Goal: Task Accomplishment & Management: Complete application form

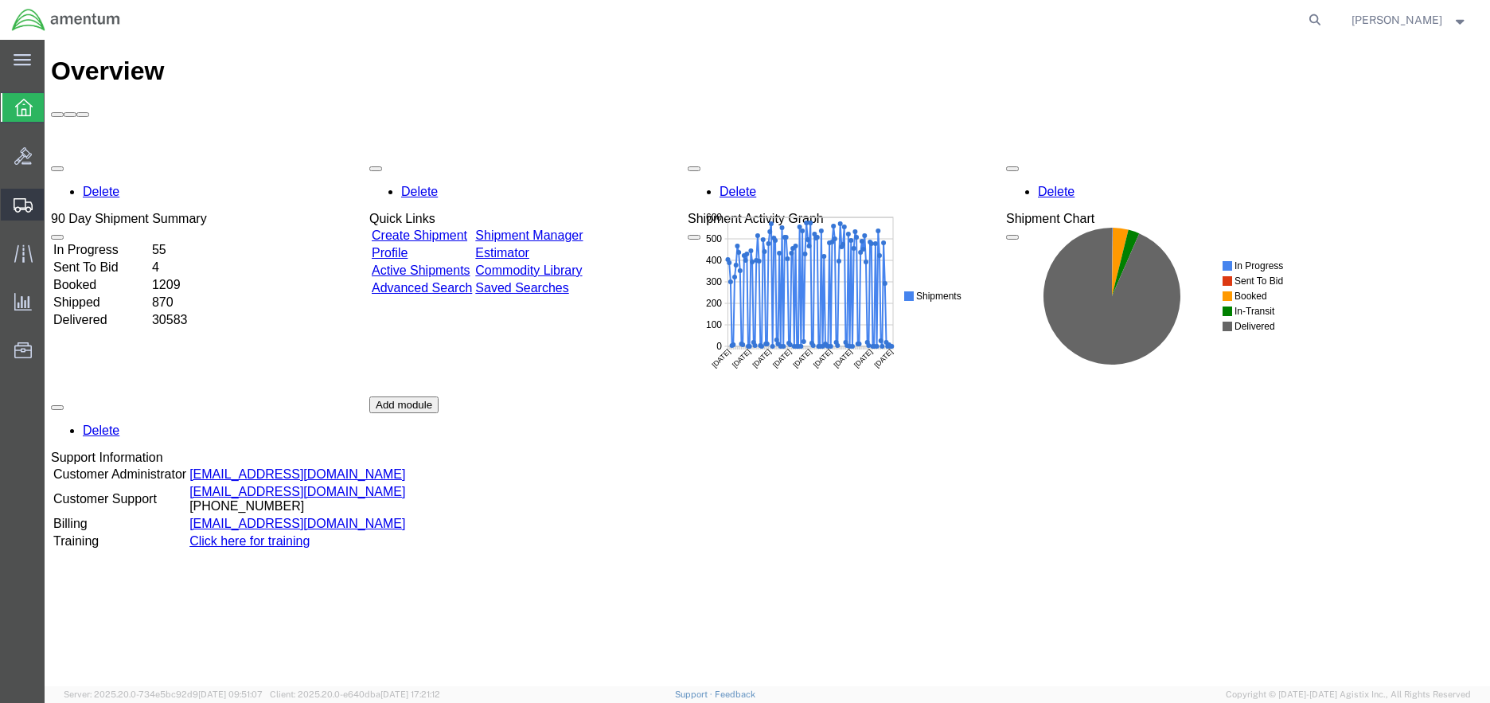
click at [0, 0] on span "Create Shipment" at bounding box center [0, 0] width 0 height 0
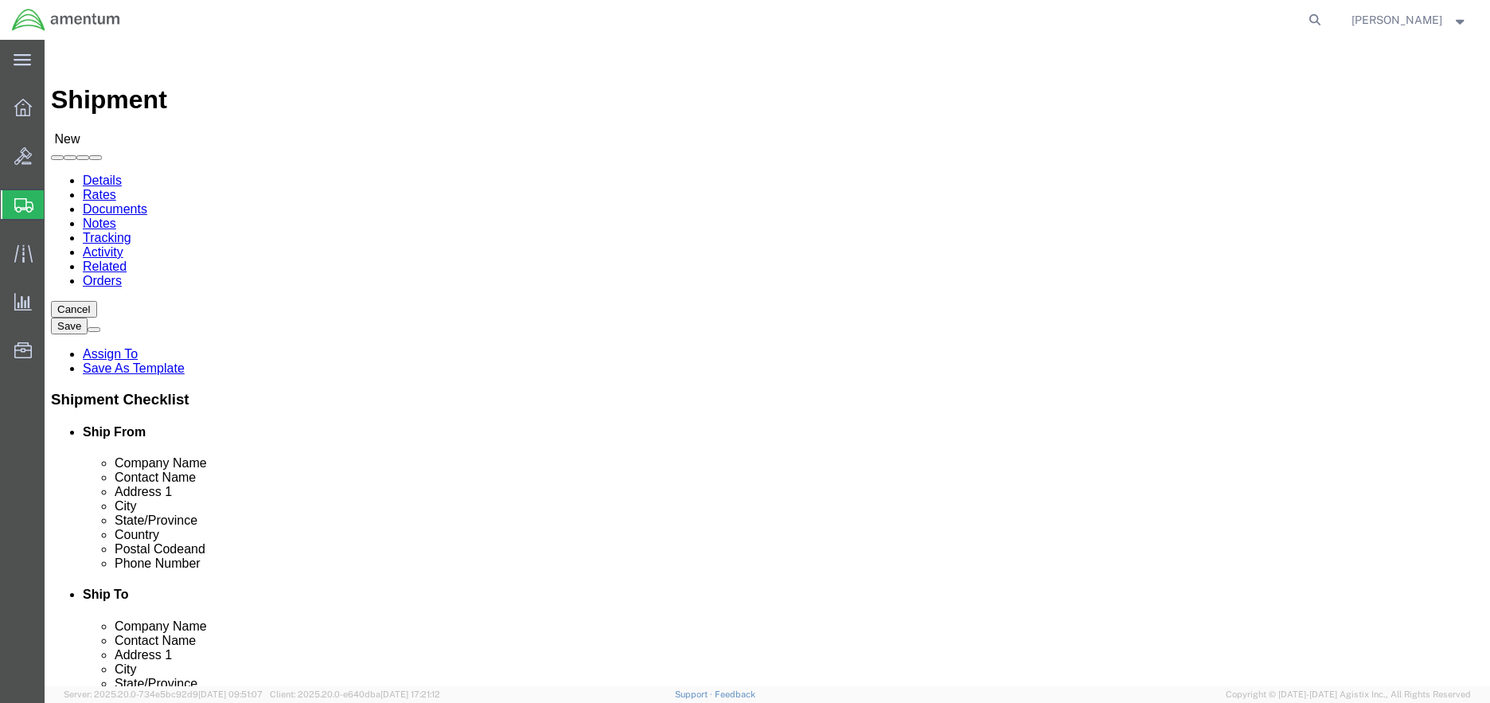
select select
click input "text"
type input "[PERSON_NAME]"
click p "- AMENTUM - ([PERSON_NAME]) [STREET_ADDRESS][DATE][DATE]"
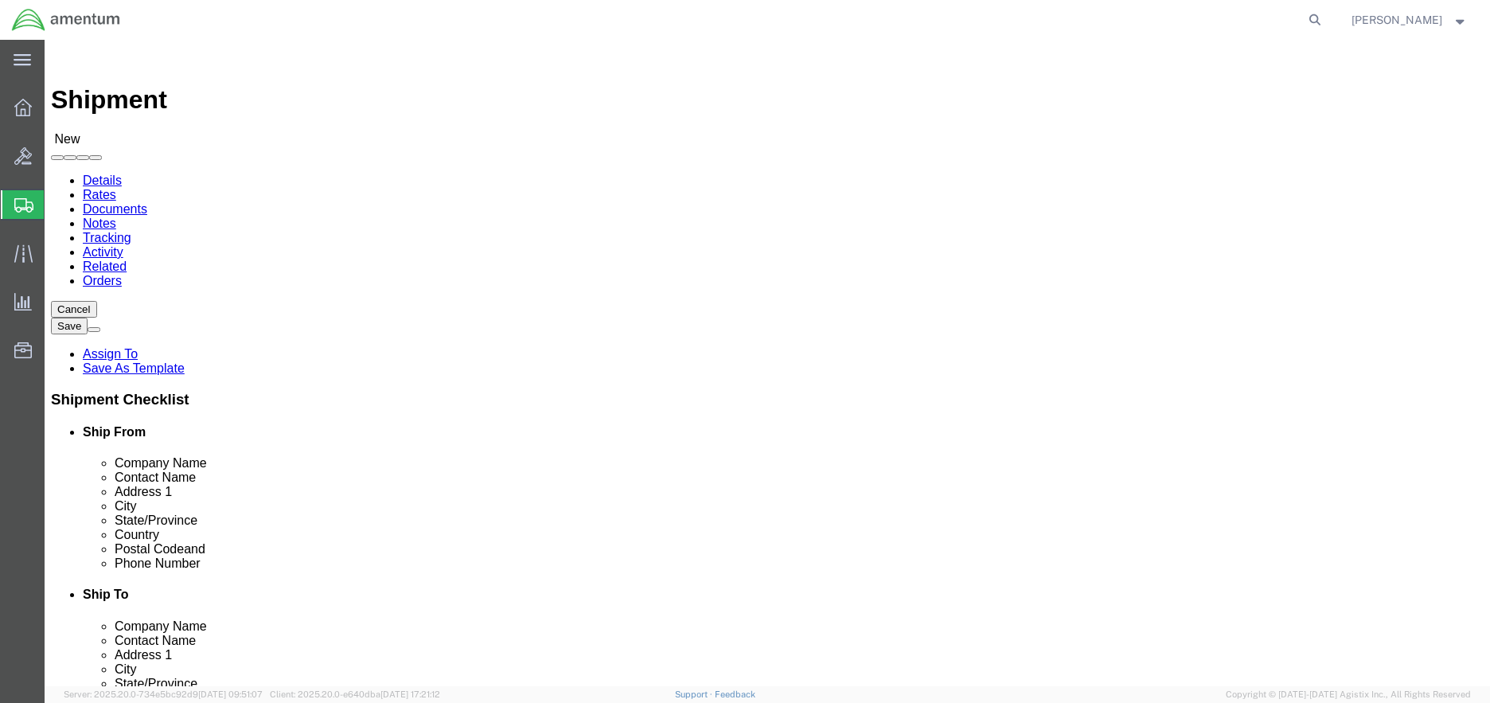
select select "[GEOGRAPHIC_DATA]"
type input "[PERSON_NAME]"
click input "text"
type input "[PHONE_NUMBER]"
click input "text"
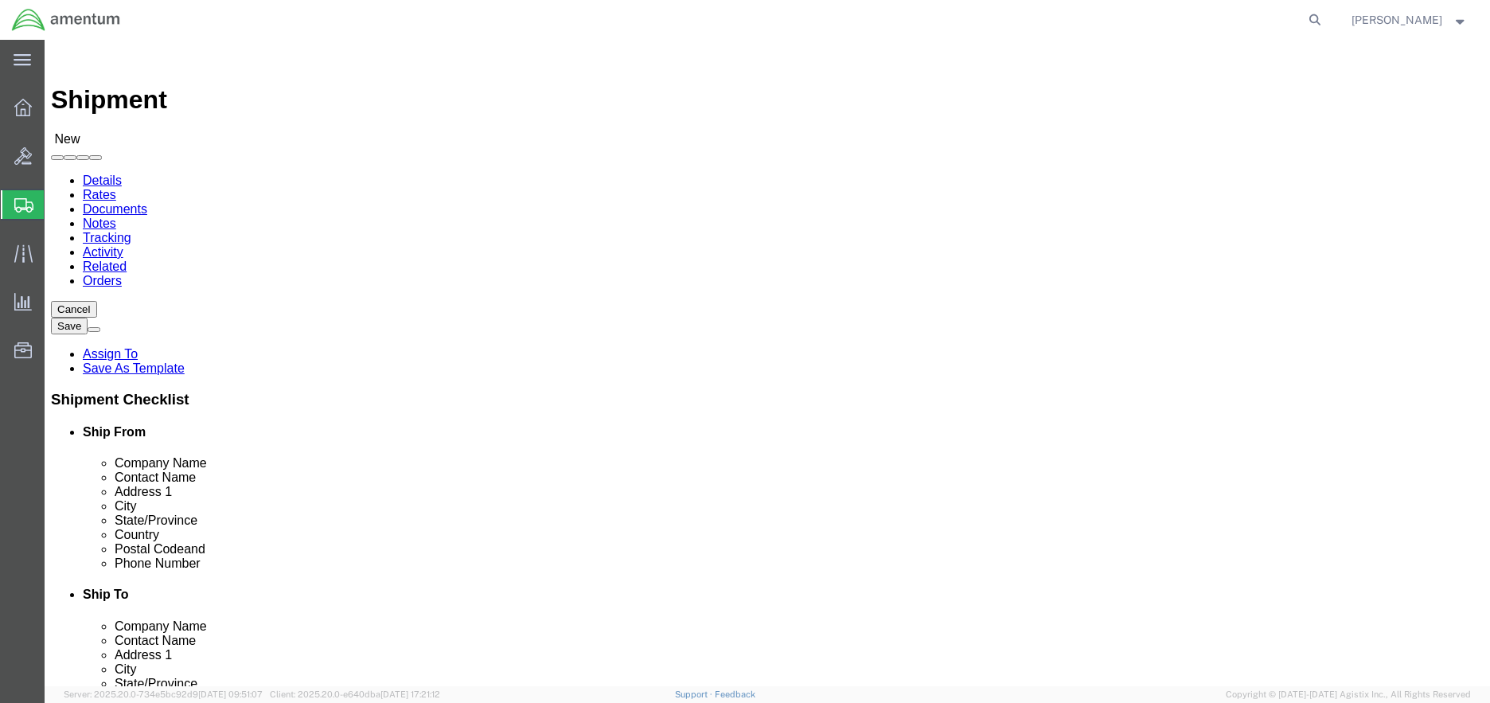
type input "Commanding Officer FRCSE NAS Jax"
click input "text"
type input "[PERSON_NAME]"
click input "text"
type input "Material Engineering Lab Code 4345"
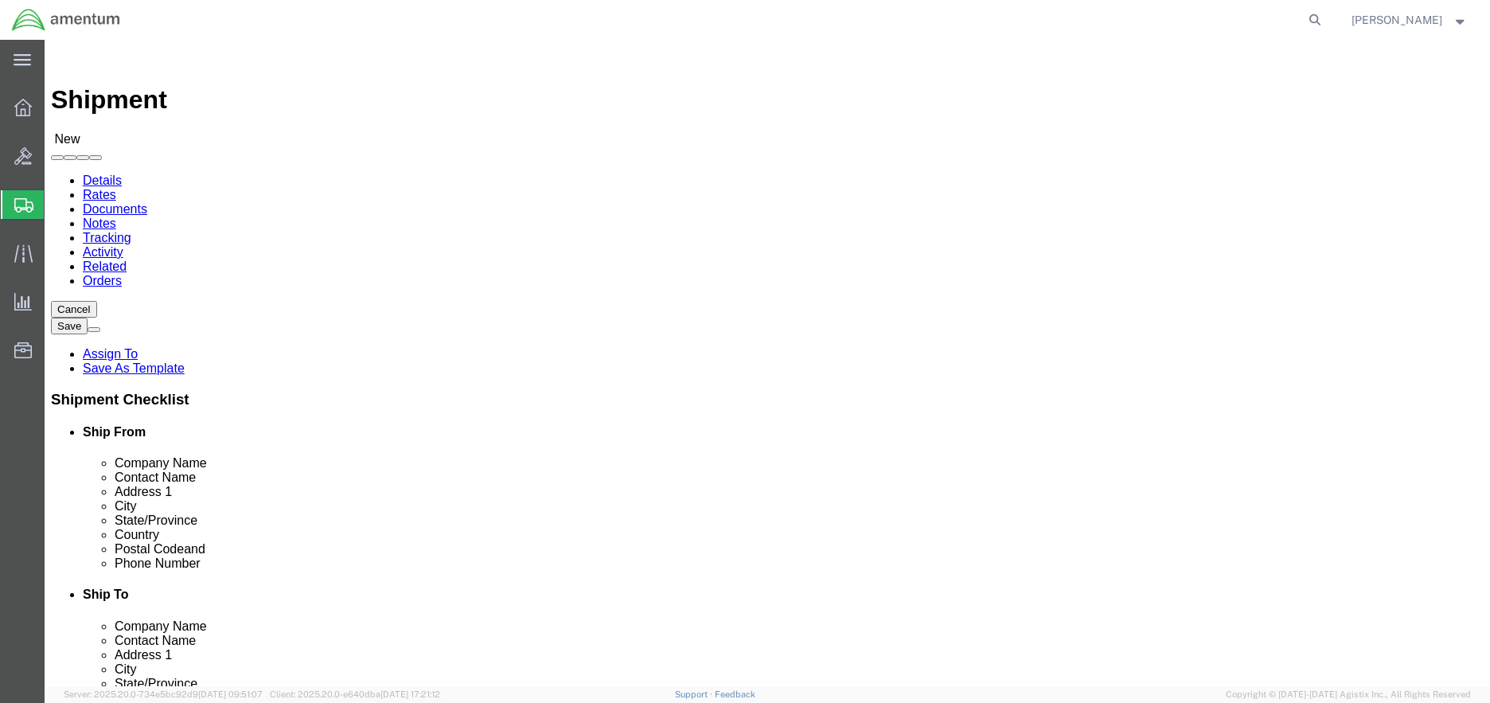
click input "text"
type input "BLDG 793 Corner of Write and [GEOGRAPHIC_DATA]"
click input "text"
type input "[GEOGRAPHIC_DATA]"
click label "Address 2"
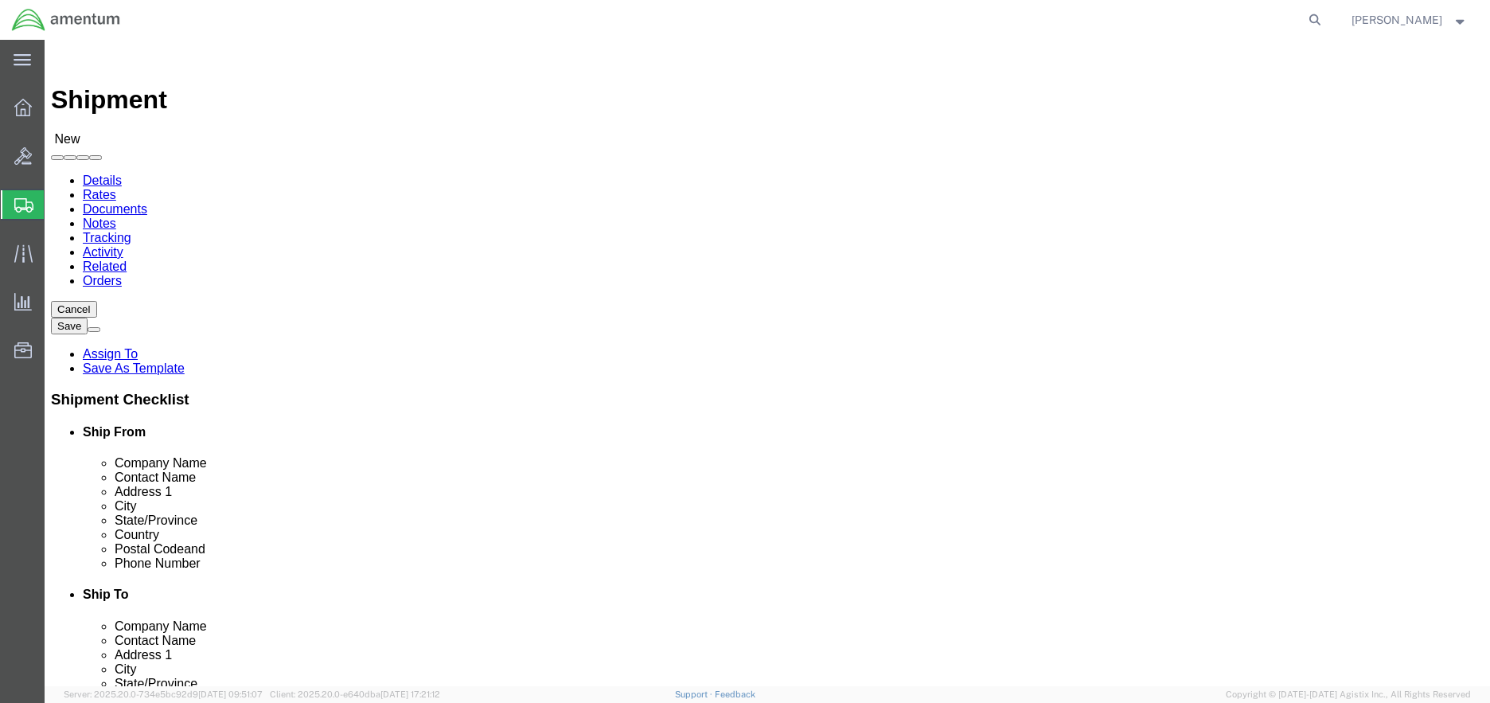
scroll to position [2, 0]
click input "Postal Code"
type input "32212"
click input "text"
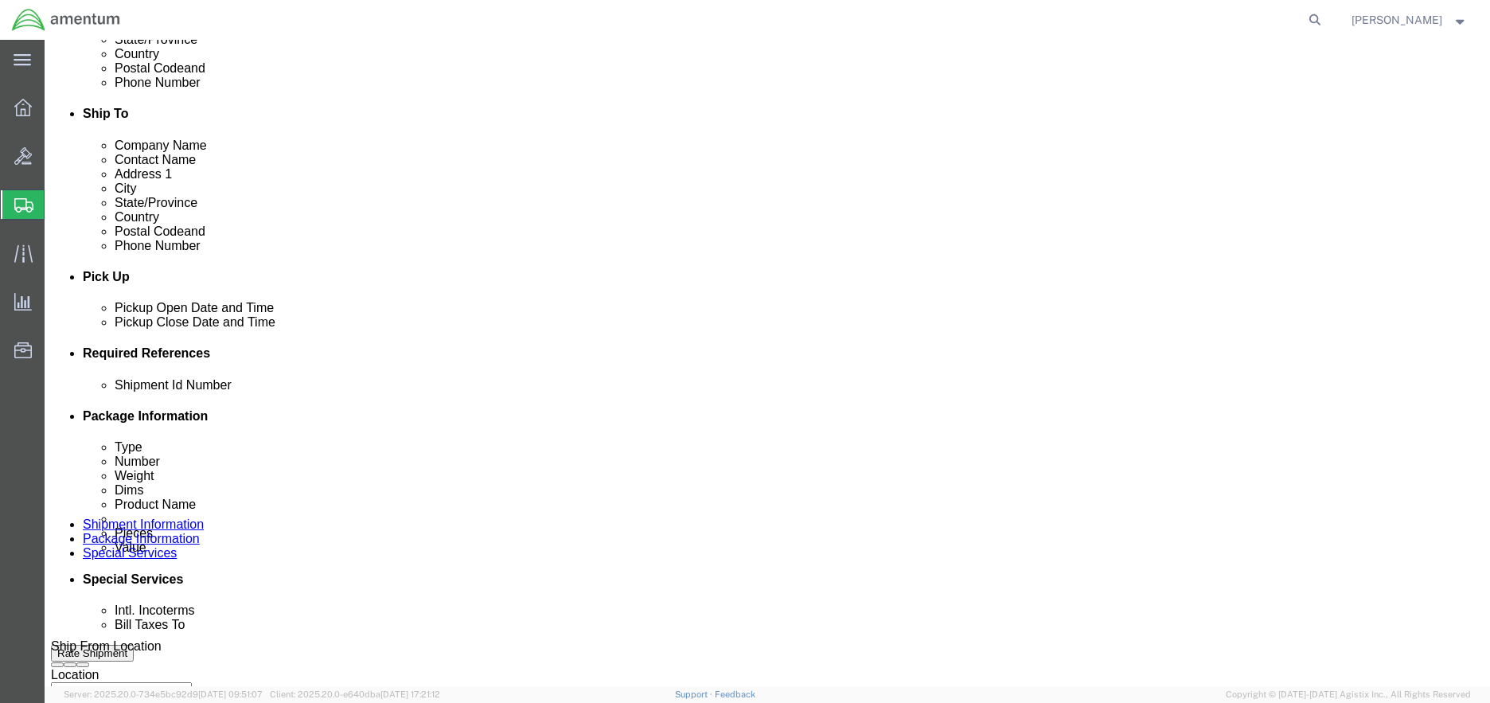
scroll to position [637, 0]
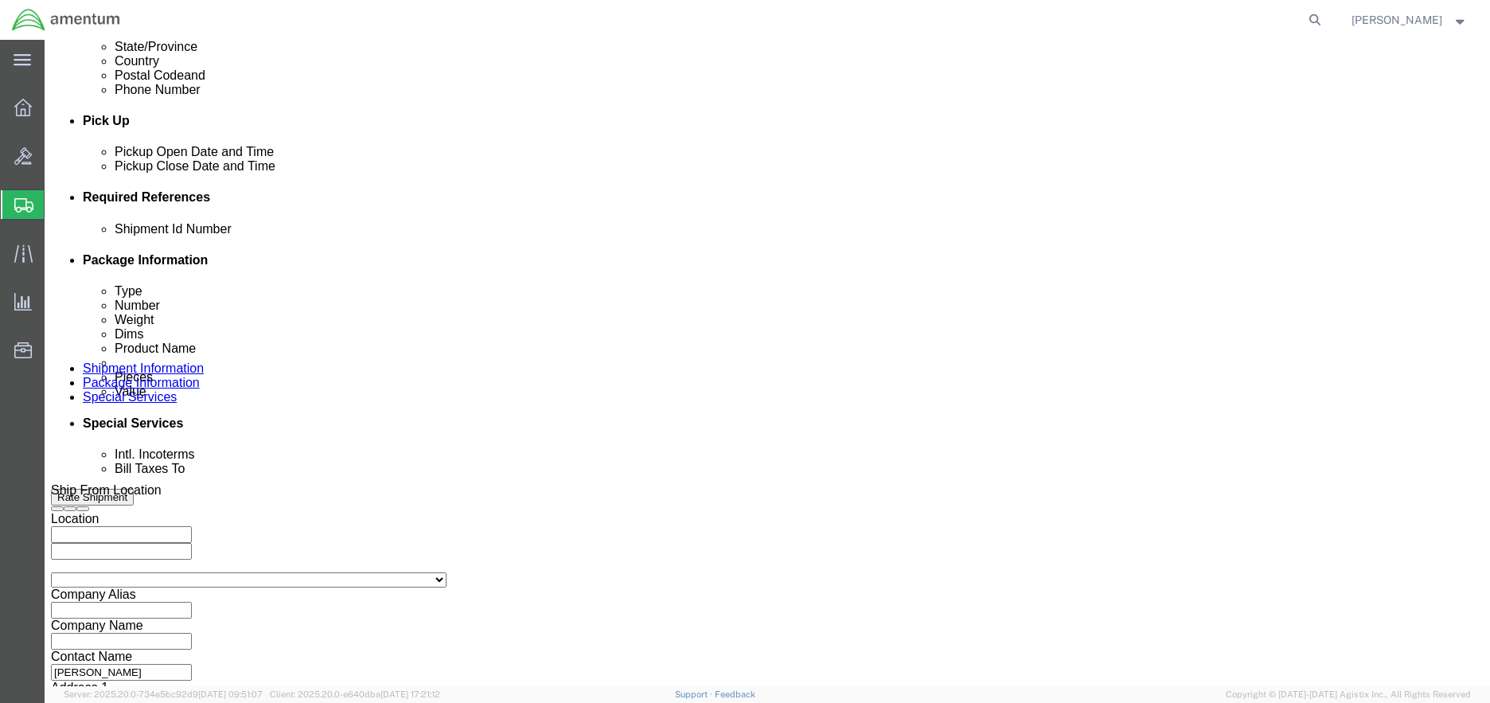
type input "[PHONE_NUMBER]"
click button "Add reference"
click select "Select Account Type Activity ID Airline Appointment Number ASN Batch Request # …"
select select "CUSTREF"
click select "Select Account Type Activity ID Airline Appointment Number ASN Batch Request # …"
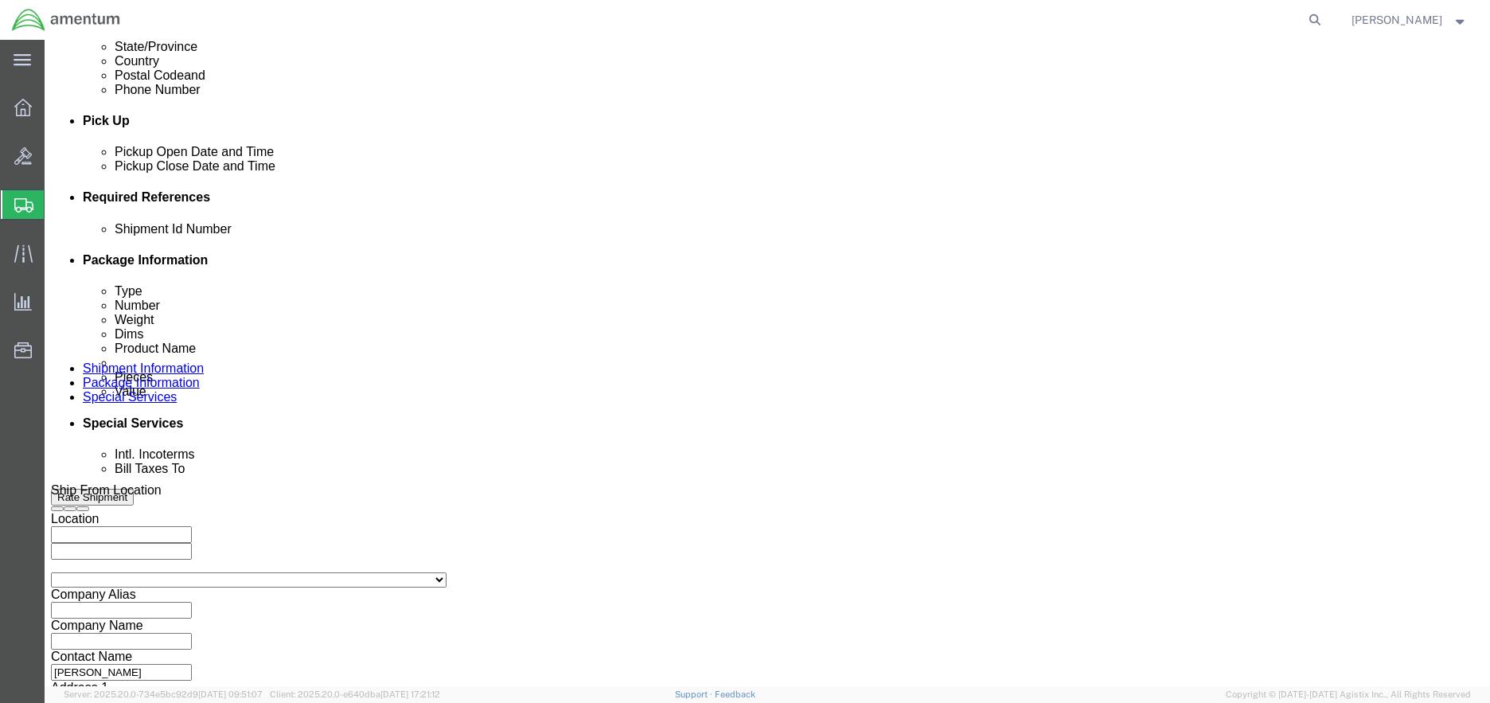
click input "text"
type input "25-78"
click button "Add reference"
click select "Select Account Type Activity ID Airline Appointment Number ASN Batch Request # …"
select select "PROJNUM"
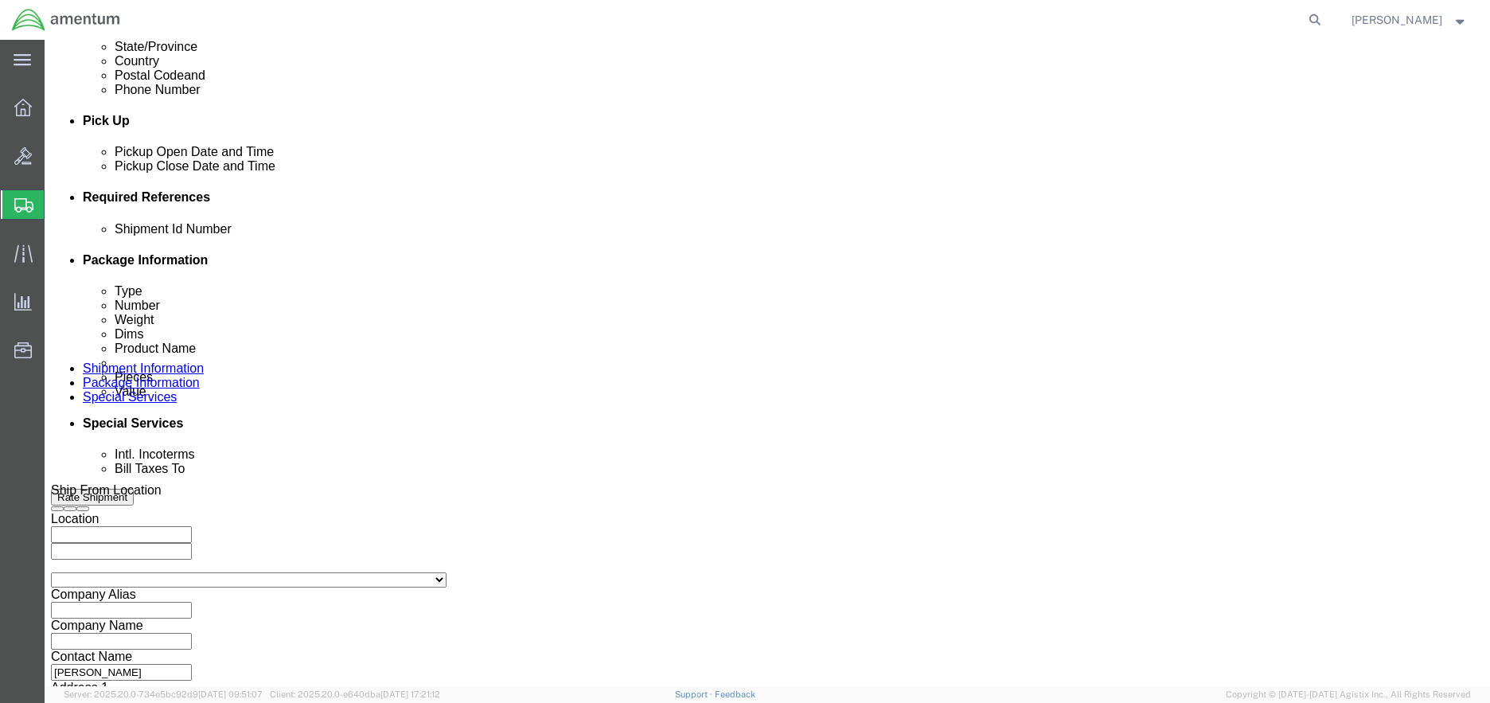
click select "Select Account Type Activity ID Airline Appointment Number ASN Batch Request # …"
click input "text"
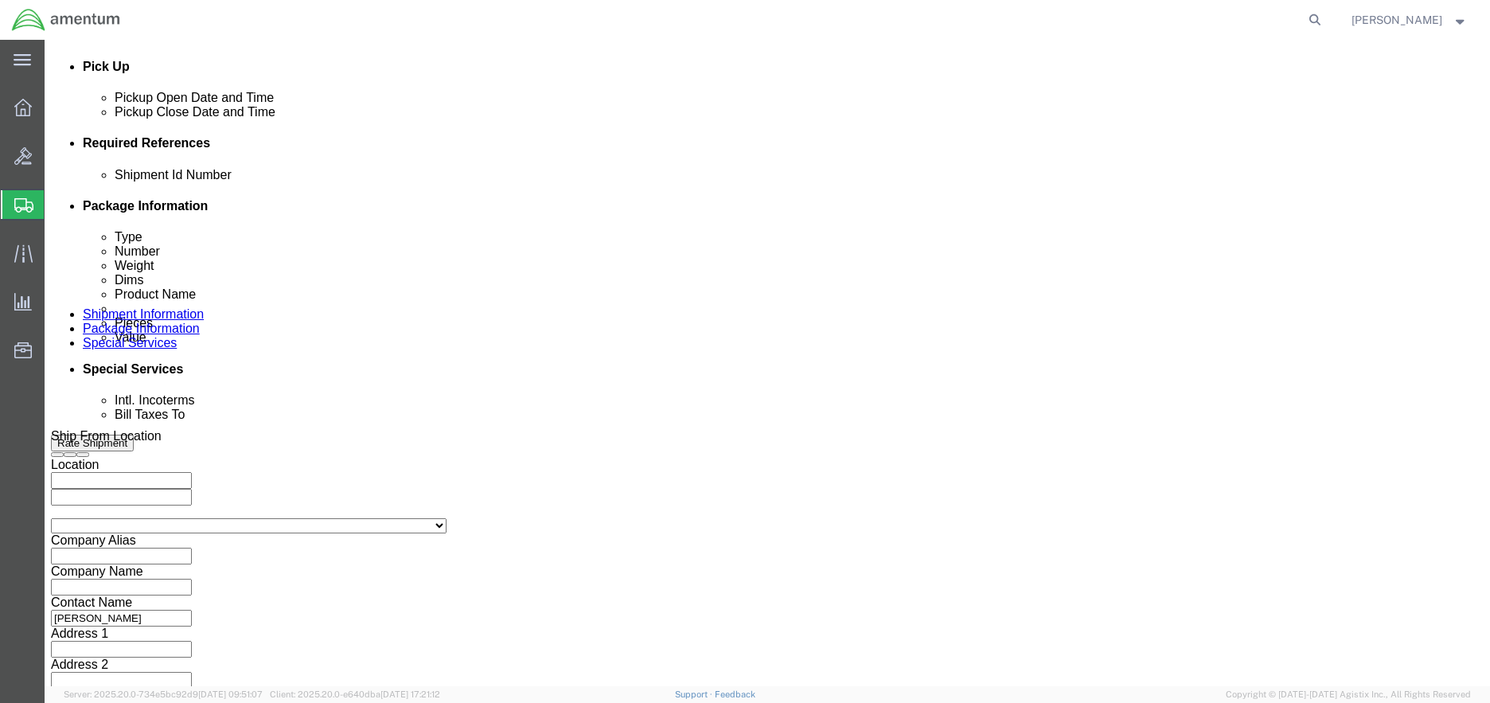
scroll to position [716, 0]
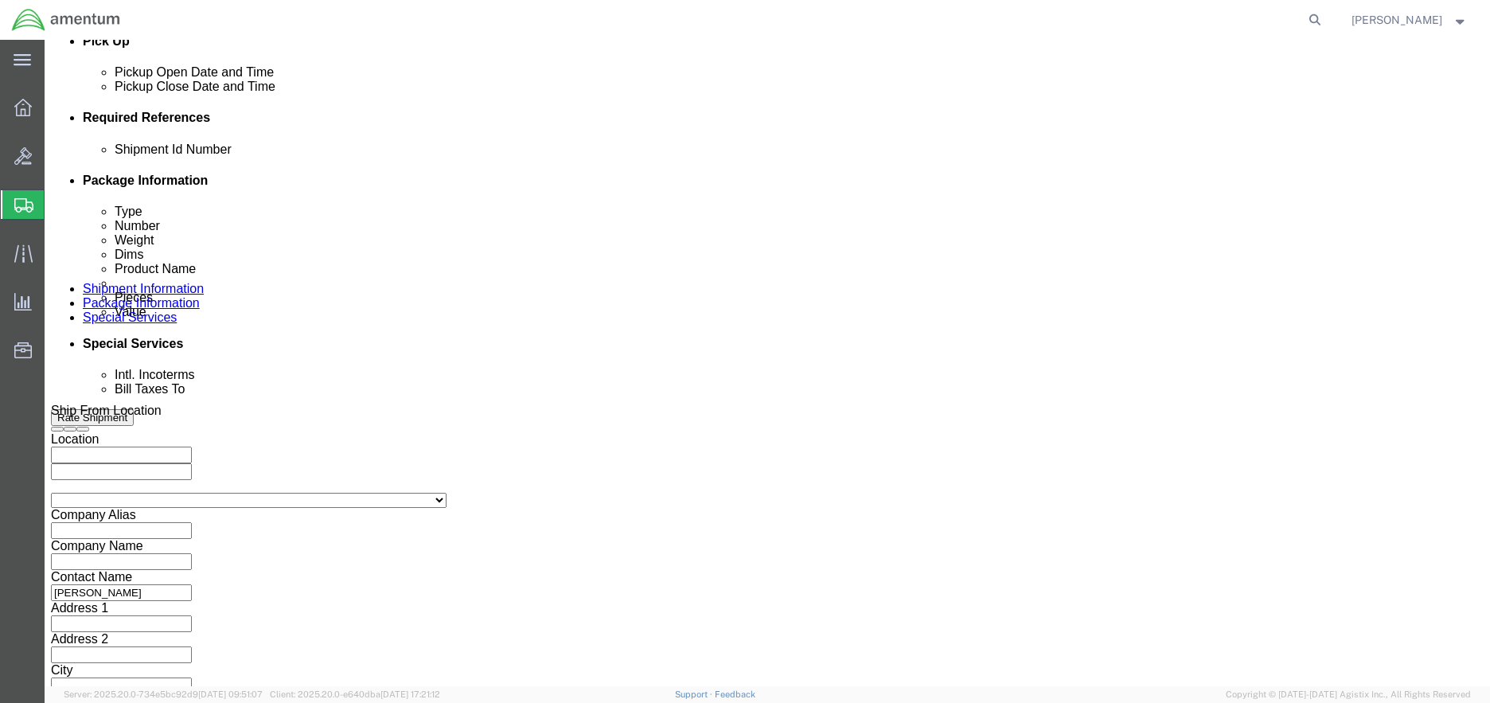
type input "6097.5.000.00.F.00.0.00C.000"
click button "Continue"
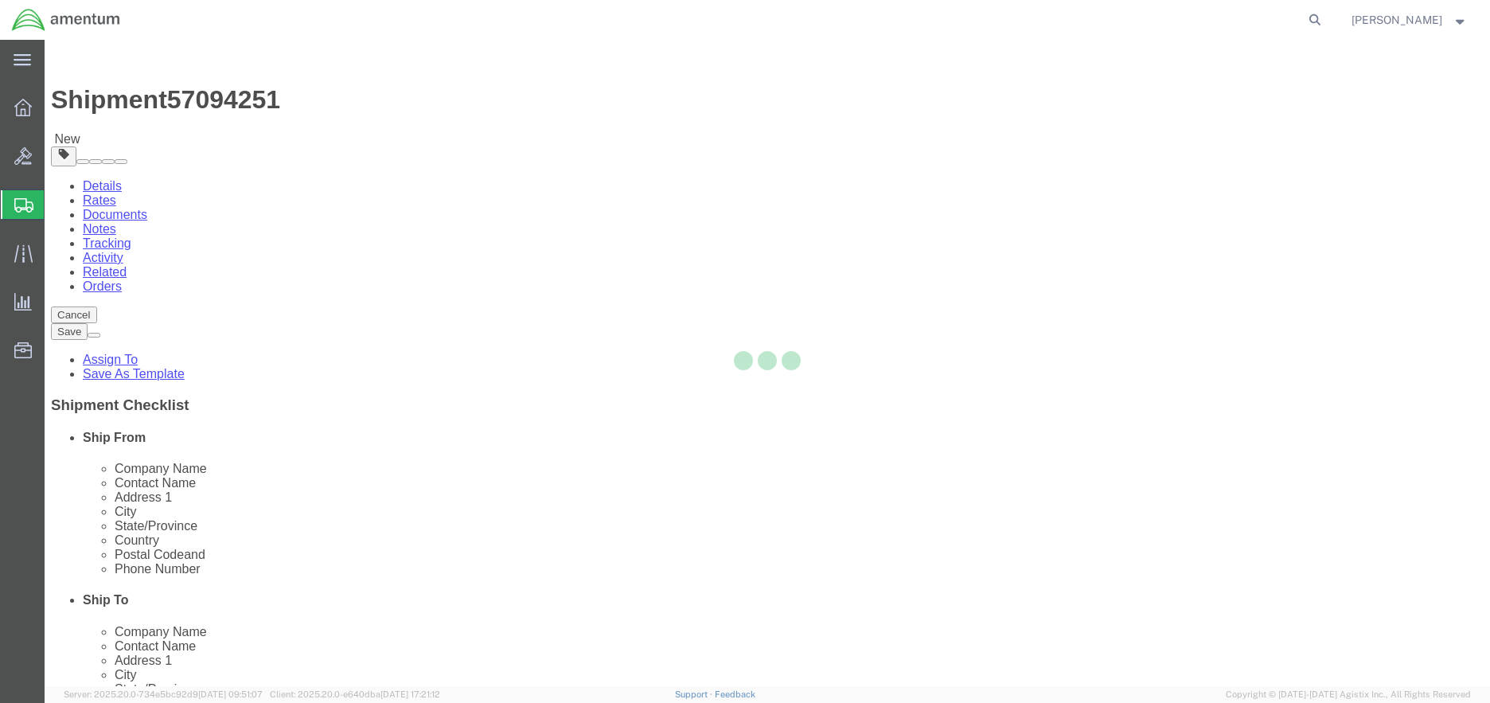
select select "CBOX"
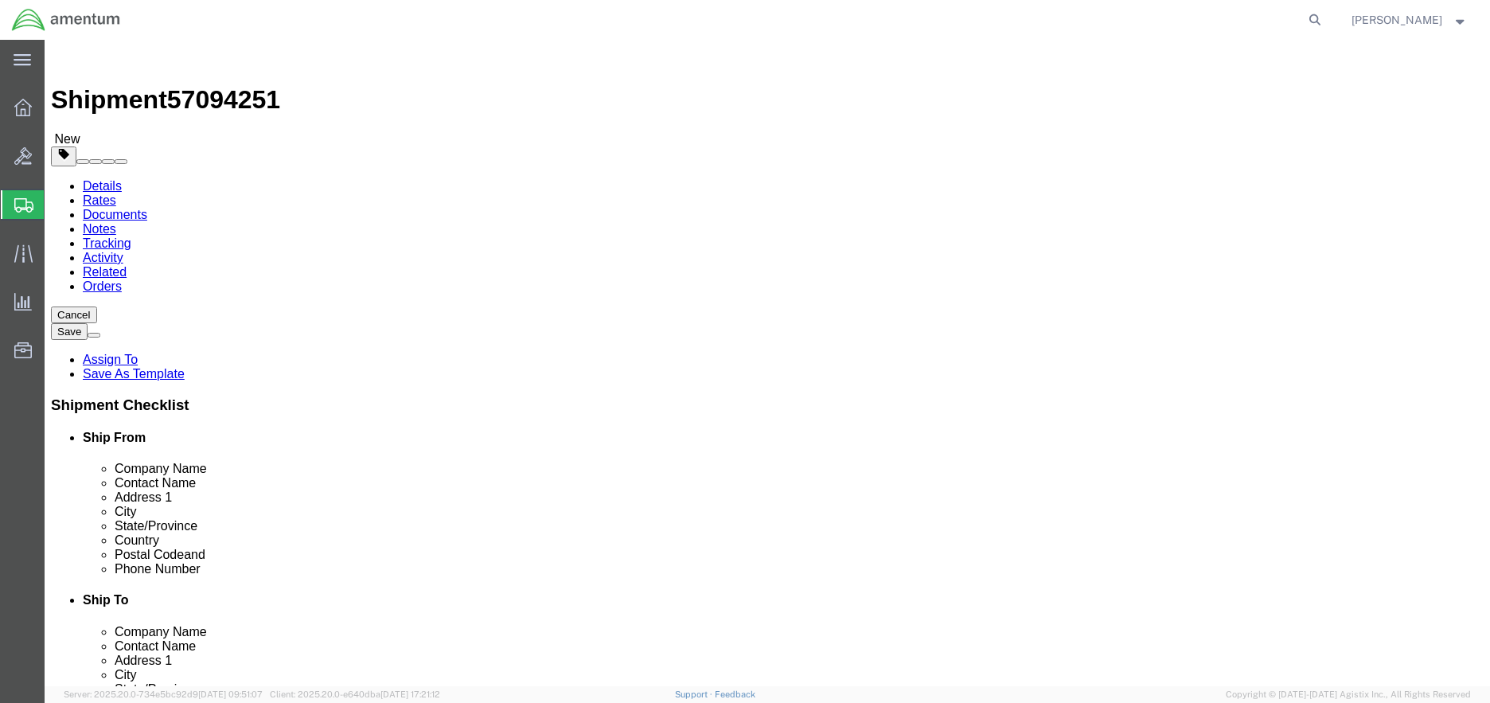
click input "text"
type input "8"
type input "1"
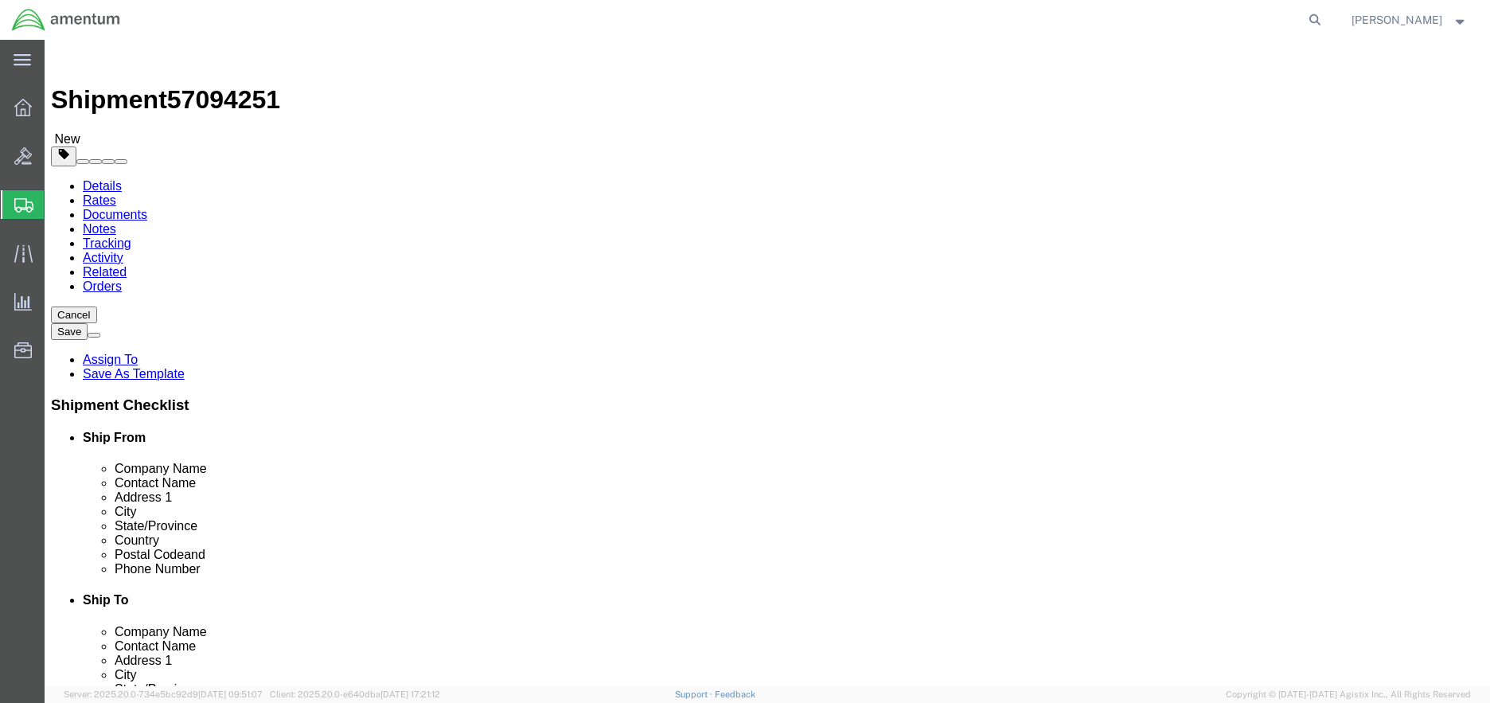
click ul
click link "Add Content"
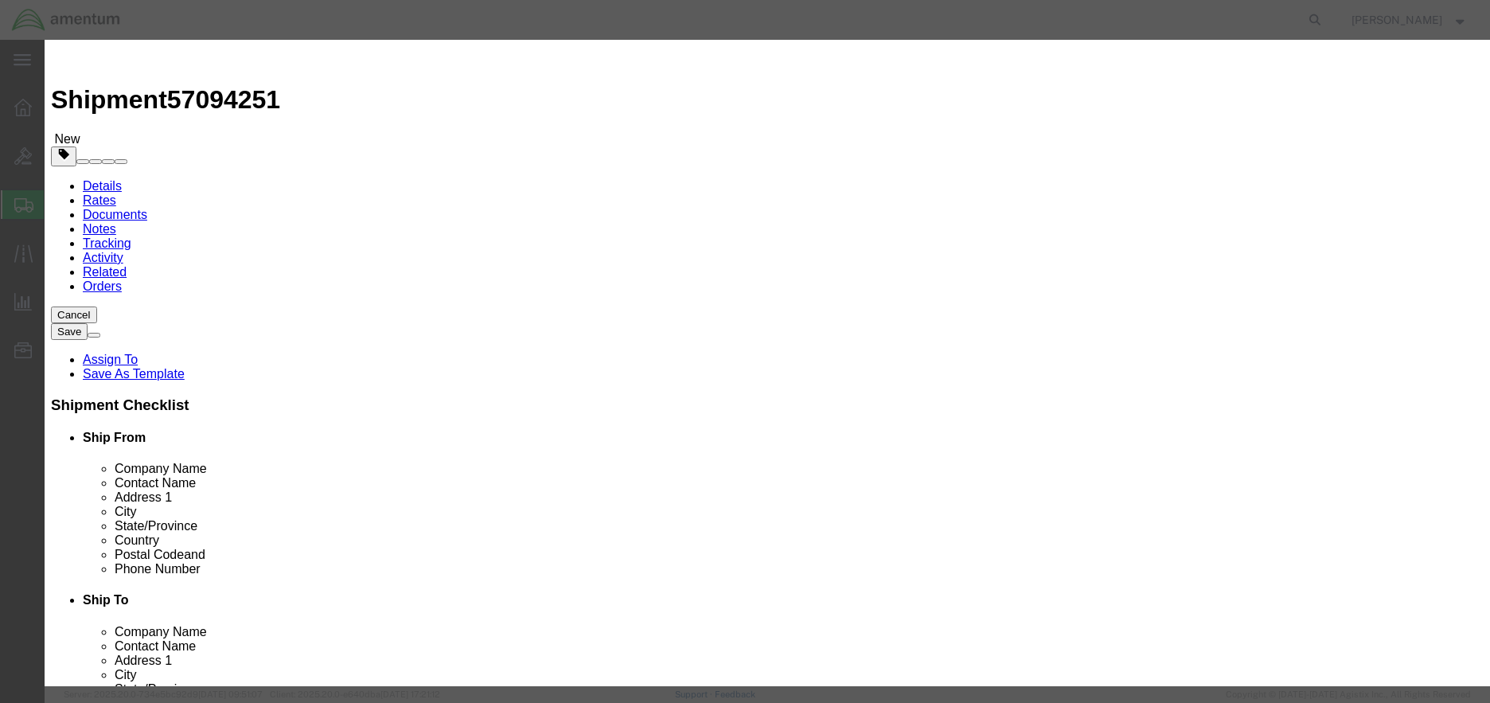
click input "text"
type input "TAN Sample"
click input "0"
type input "1"
click input "text"
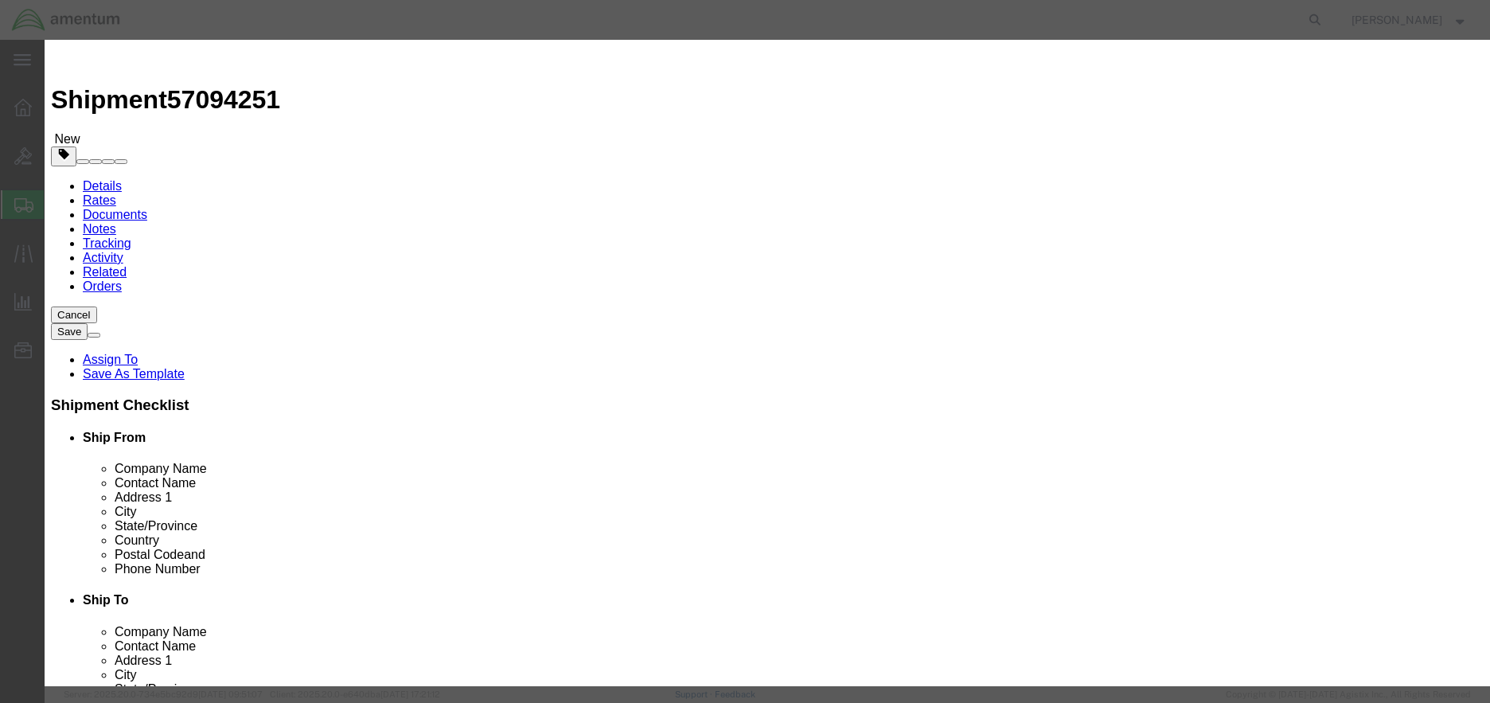
type input "1"
select select "USD"
click select "Select 50 55 60 65 70 85 92.5 100 125 175 250 300 400"
select select "85"
click select "Select 50 55 60 65 70 85 92.5 100 125 175 250 300 400"
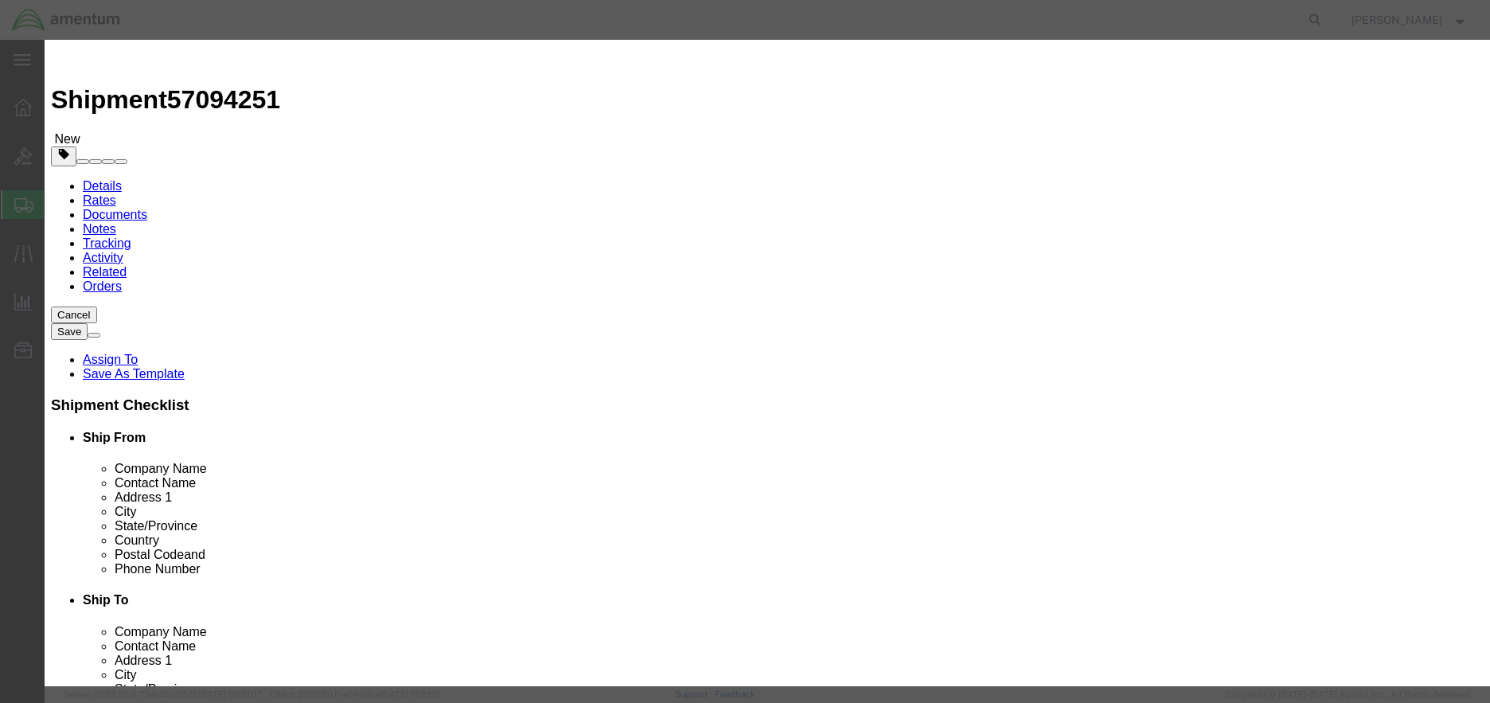
click button "Save & Close"
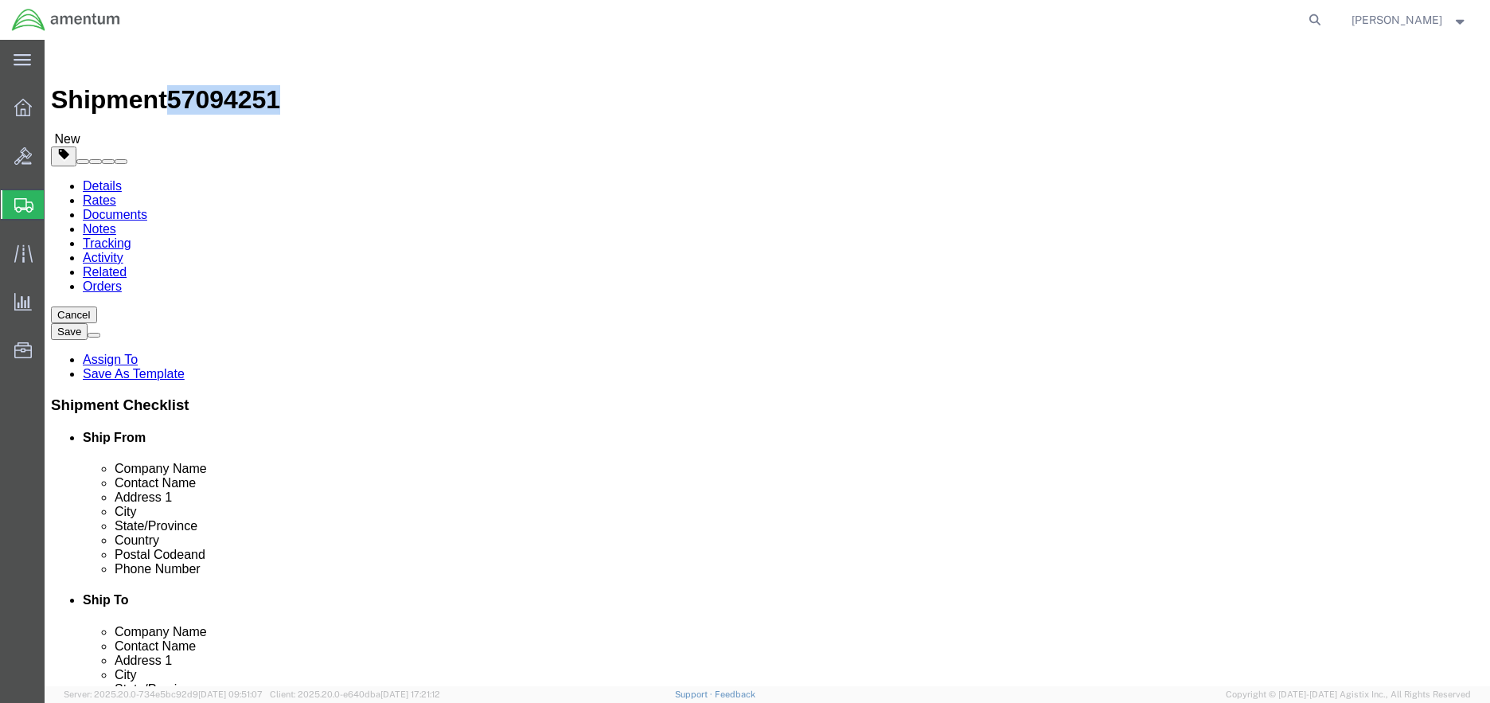
drag, startPoint x: 146, startPoint y: 16, endPoint x: 228, endPoint y: 16, distance: 82.0
click span "57094251"
copy span "57094251"
click icon
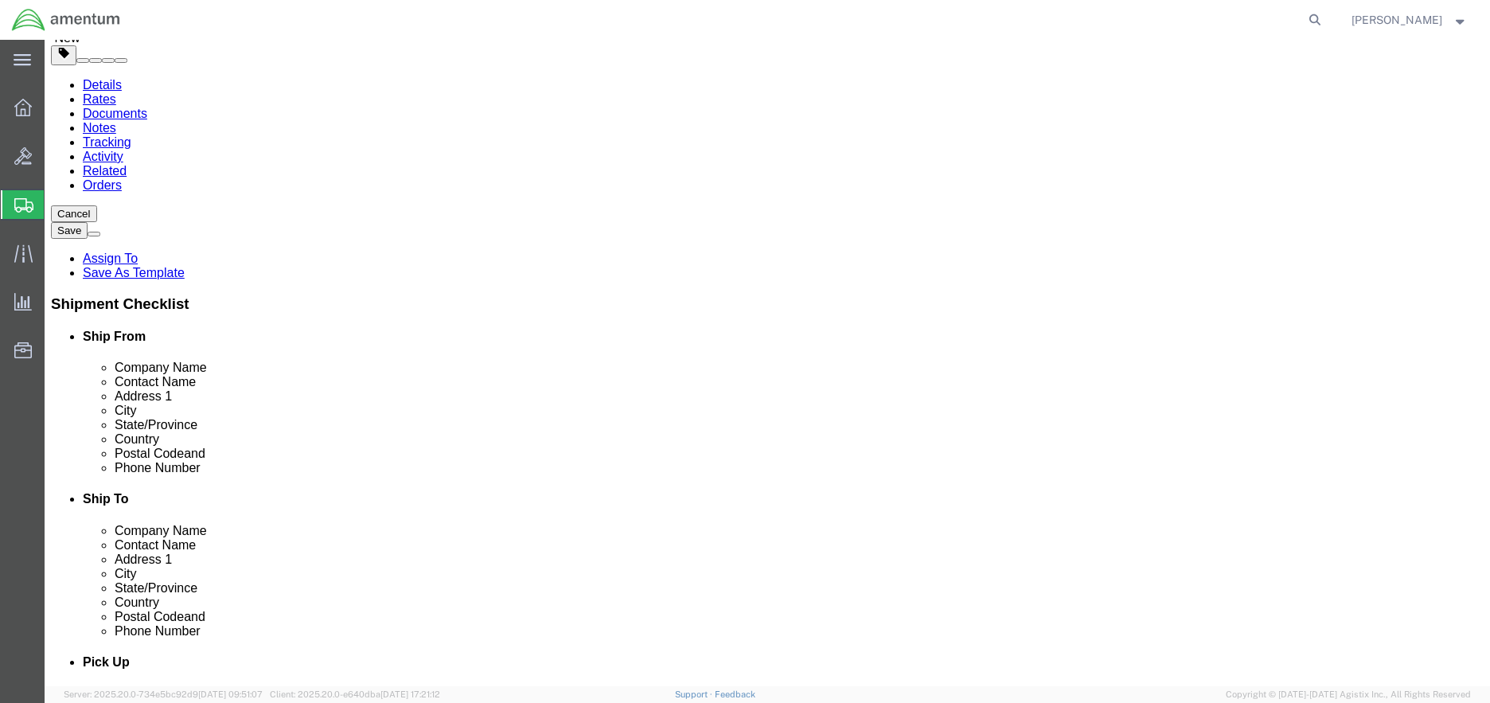
scroll to position [478, 0]
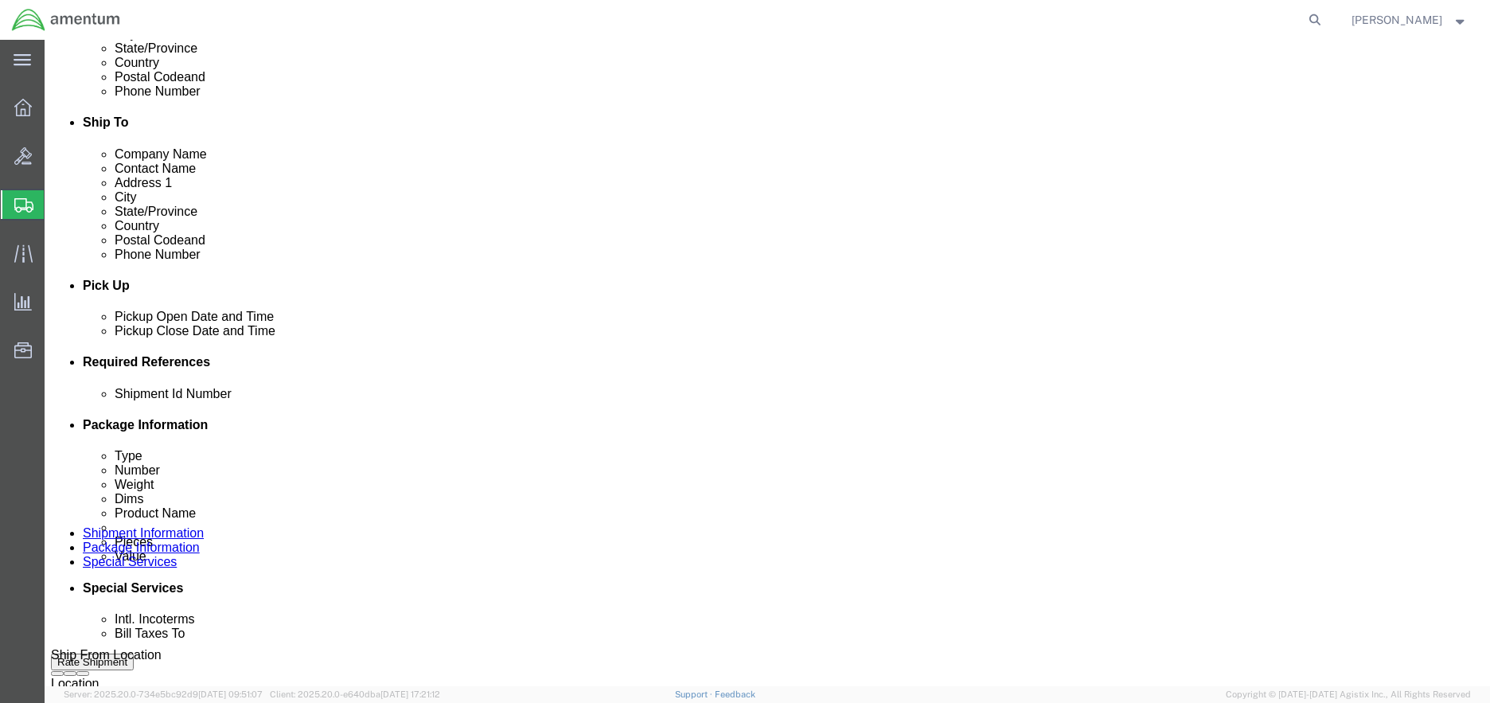
drag, startPoint x: 197, startPoint y: 498, endPoint x: 210, endPoint y: 502, distance: 14.1
click input "text"
paste input "57094251"
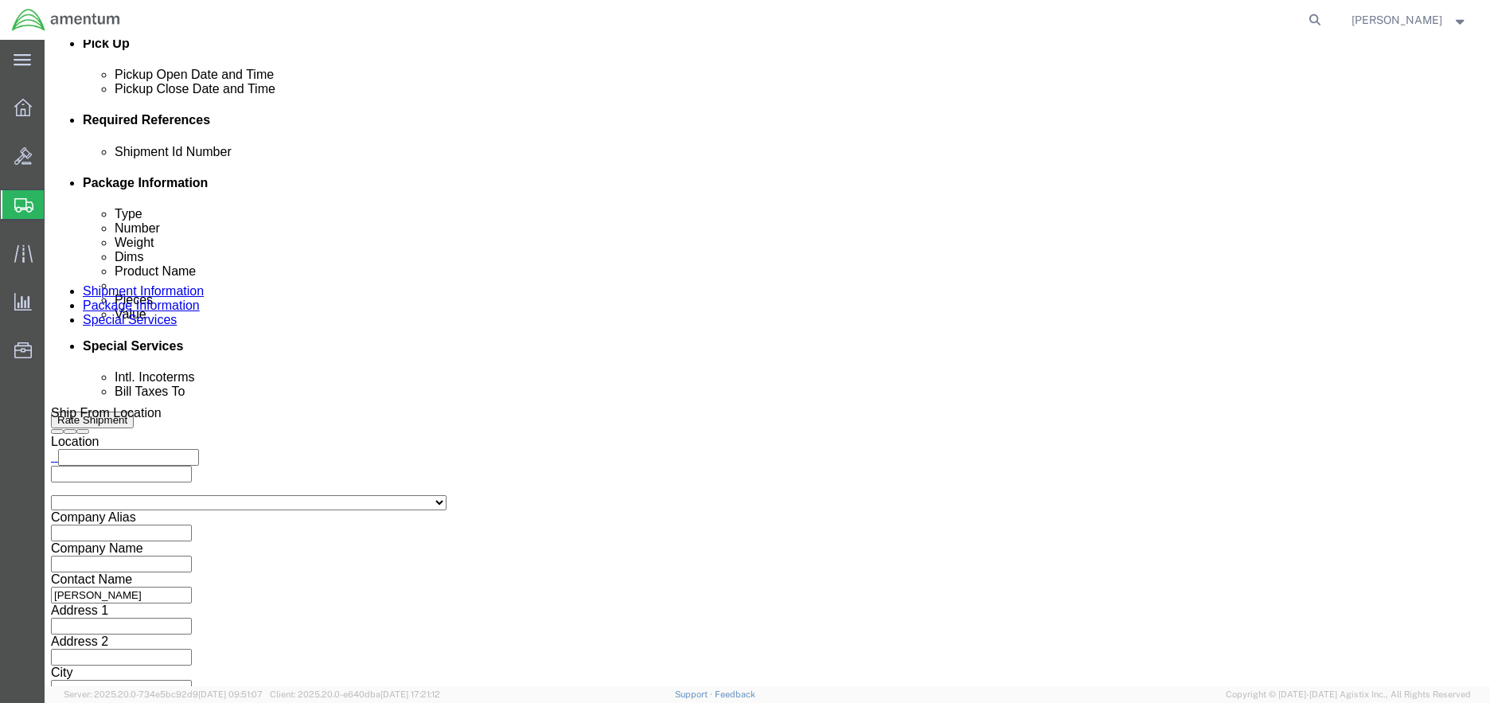
scroll to position [720, 0]
type input "57094251"
click button "Rate Shipment"
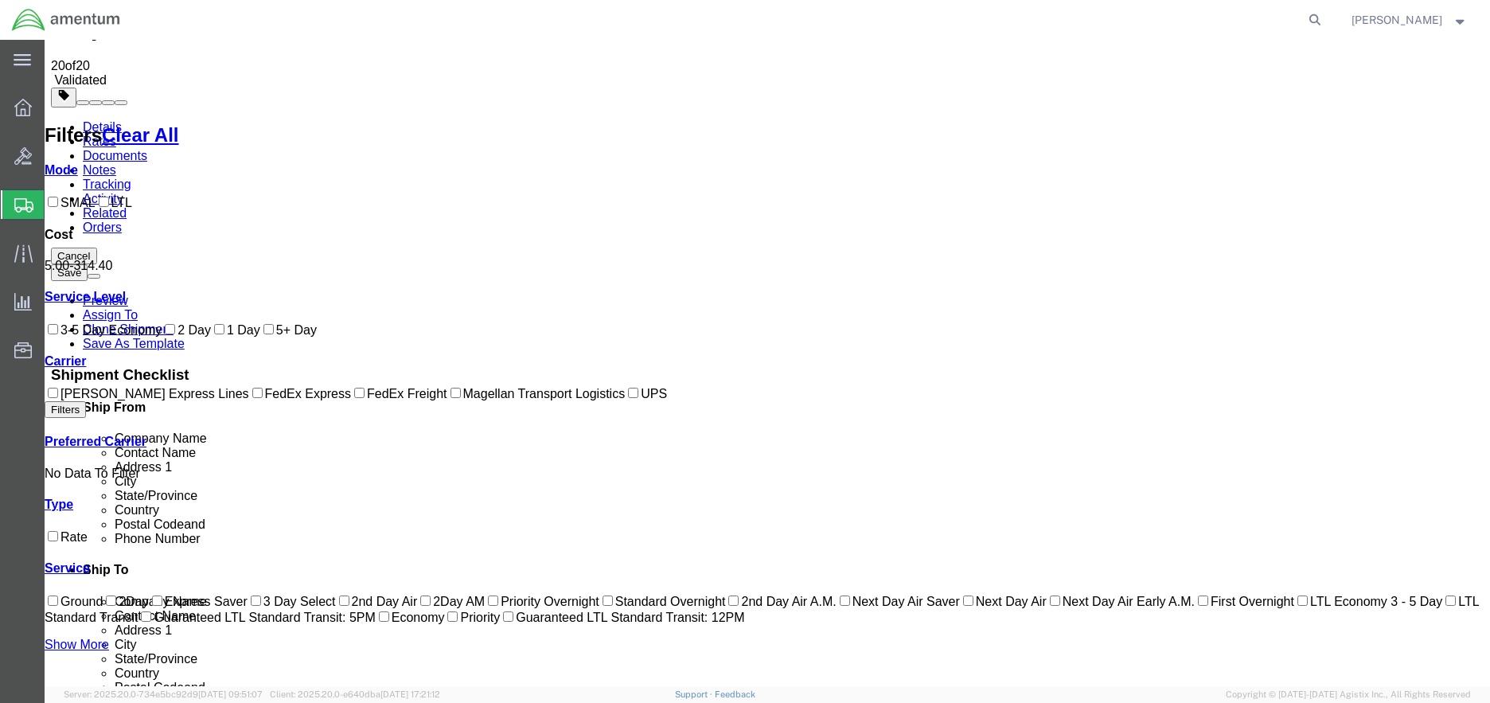
scroll to position [0, 0]
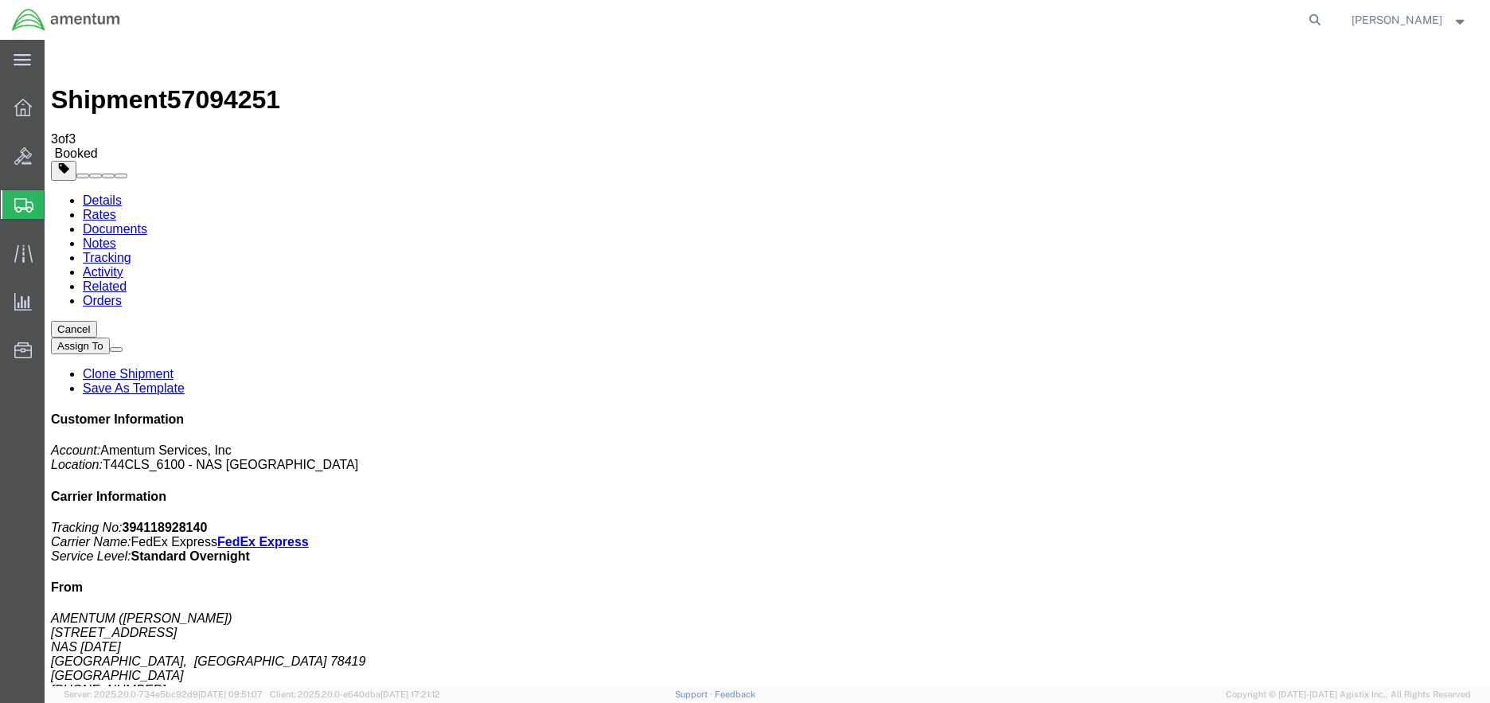
click at [0, 0] on span "Create Shipment" at bounding box center [0, 0] width 0 height 0
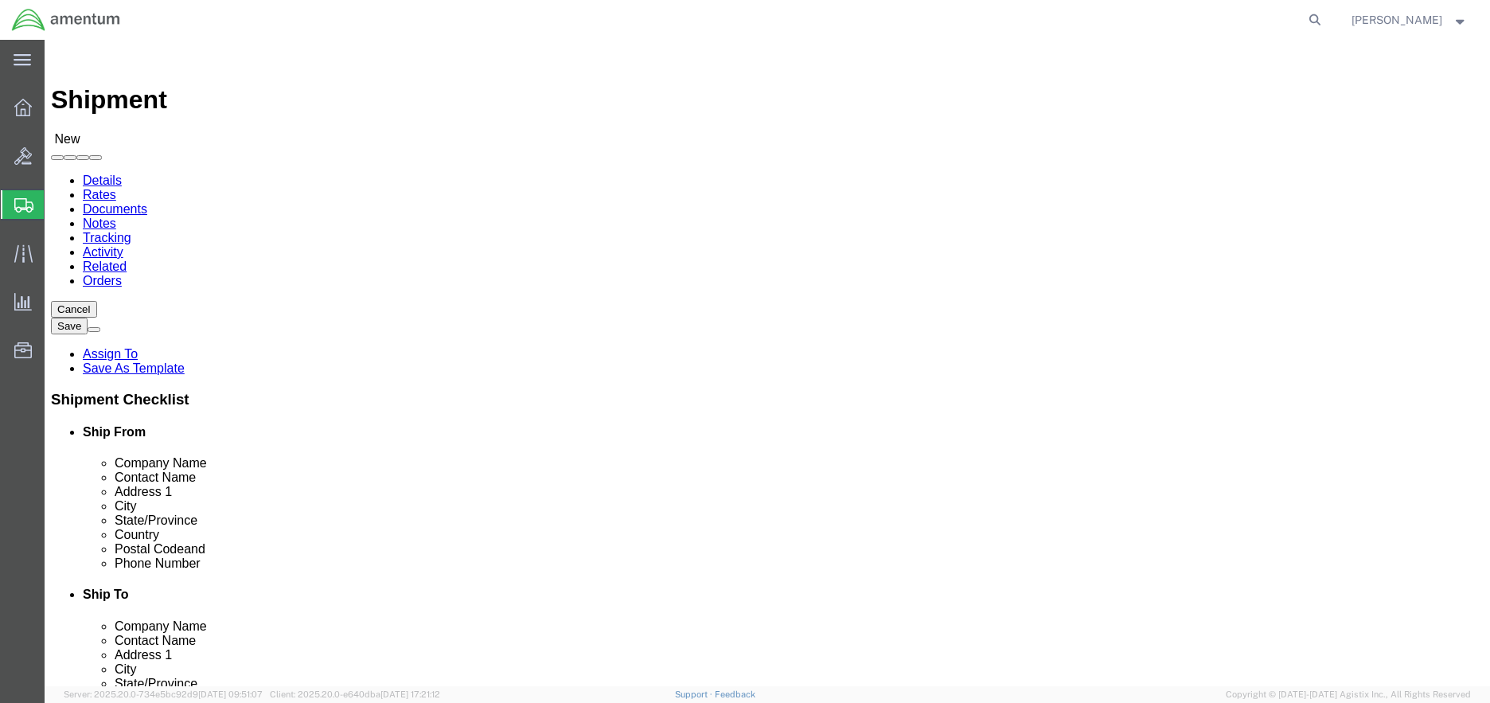
click input "text"
type input "[PERSON_NAME]"
click p "- AMENTUM - ([PERSON_NAME]) [STREET_ADDRESS][DATE][DATE]"
select select "[GEOGRAPHIC_DATA]"
type input "[PERSON_NAME]"
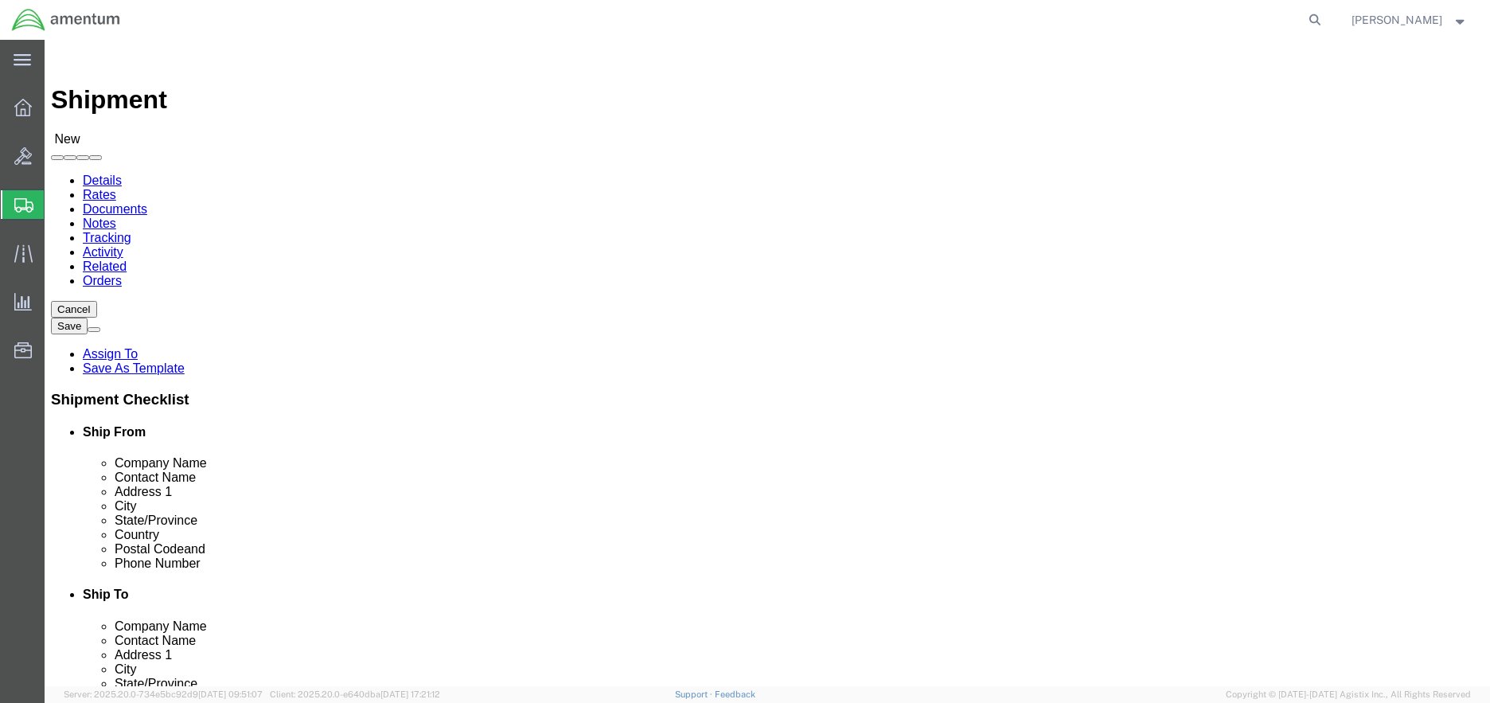
click input "text"
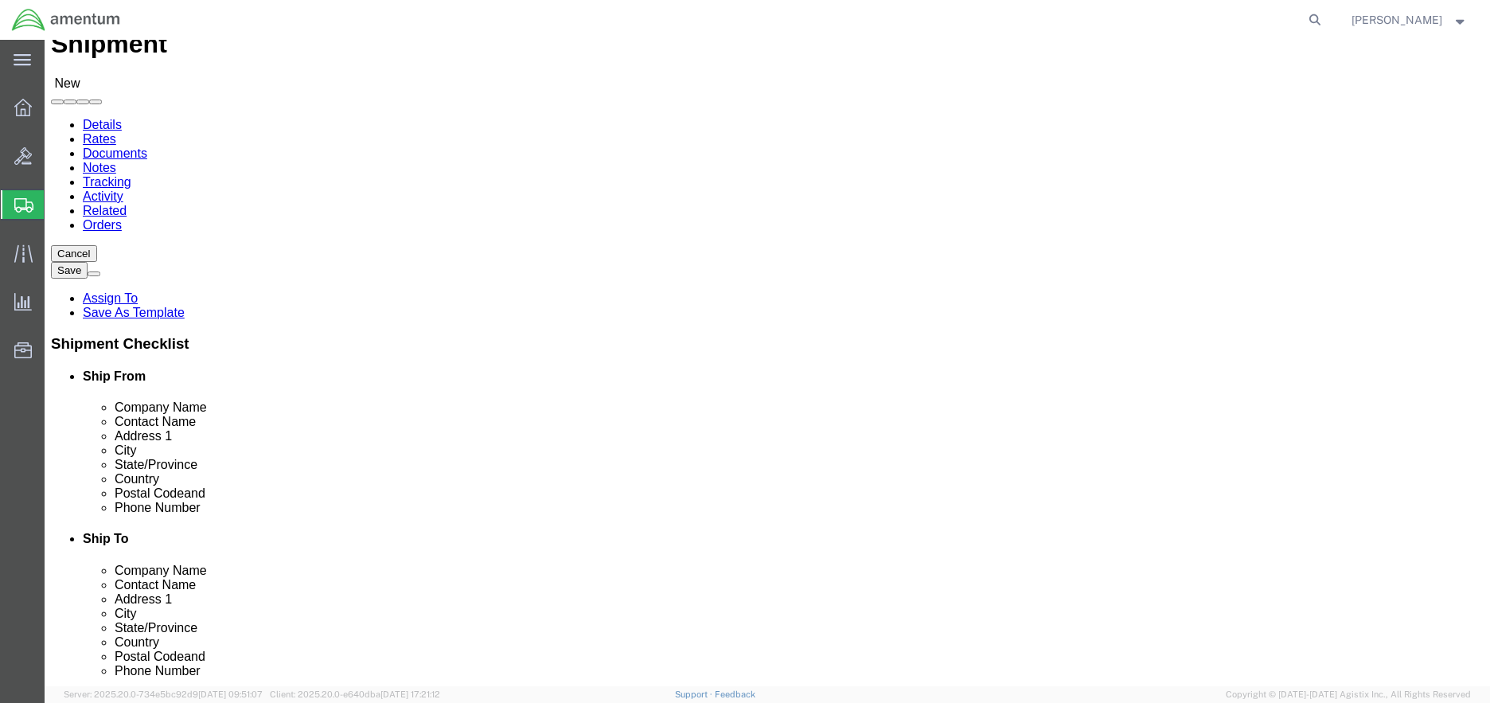
scroll to position [80, 0]
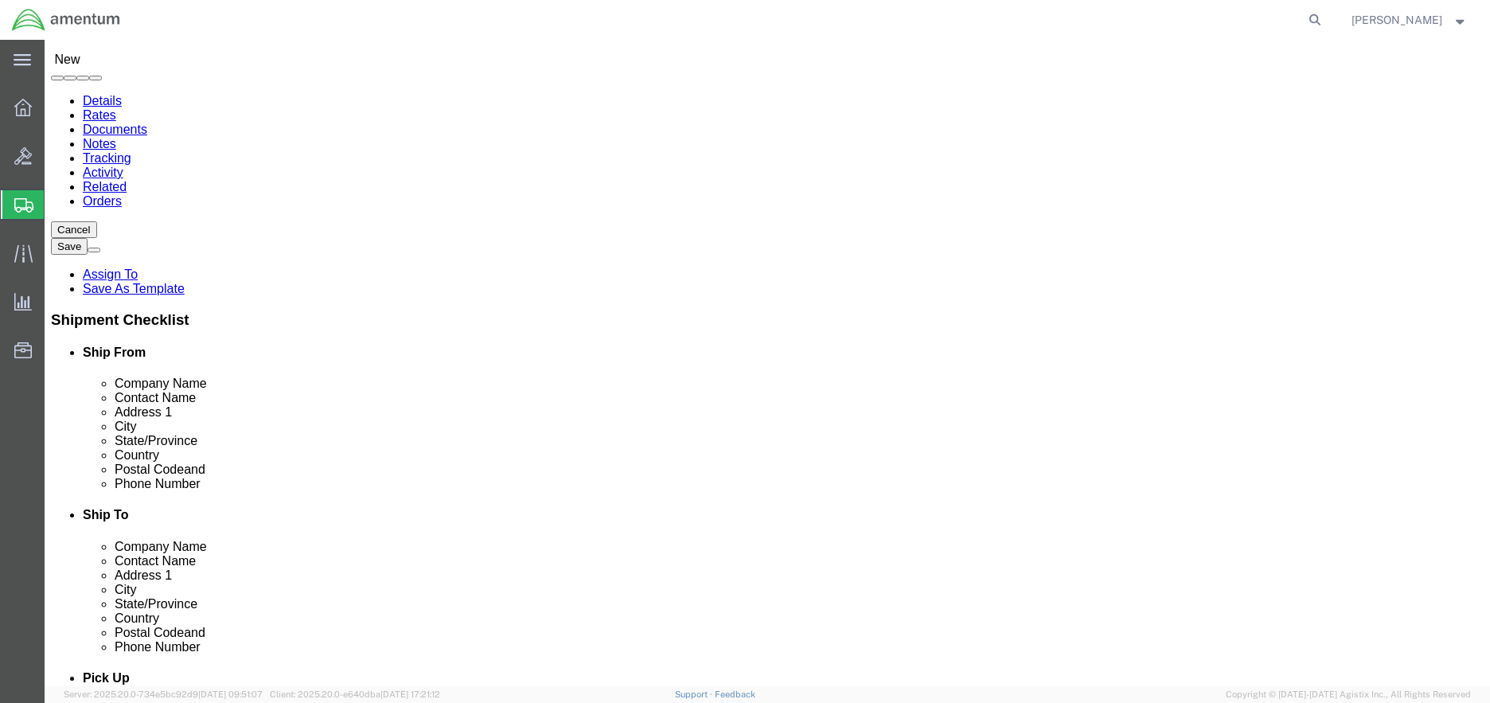
type input "[PHONE_NUMBER]"
click input "text"
type input "[PERSON_NAME]"
click p "- DynCorp International LLC - ([PERSON_NAME]) [STREET_ADDRESS][PERSON_NAME][PER…"
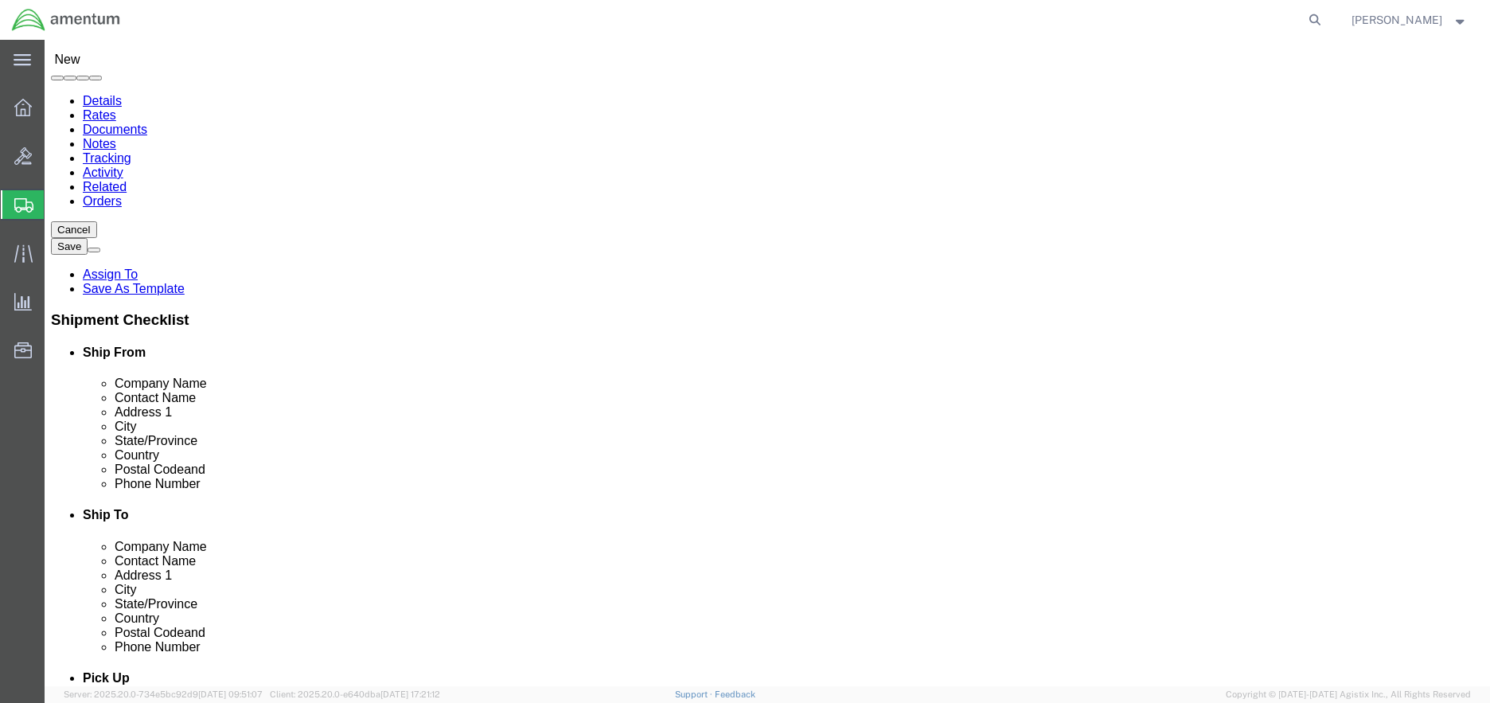
select select "FL"
type input "[PERSON_NAME]"
